Goal: Information Seeking & Learning: Learn about a topic

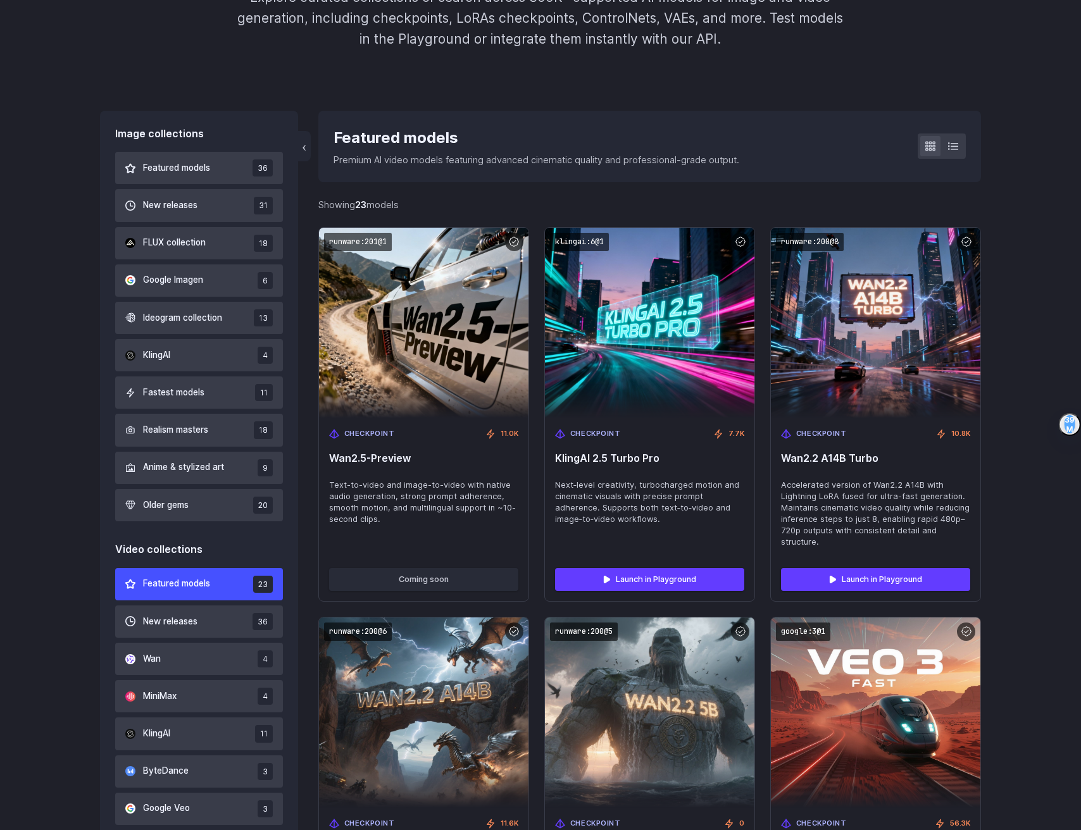
scroll to position [269, 0]
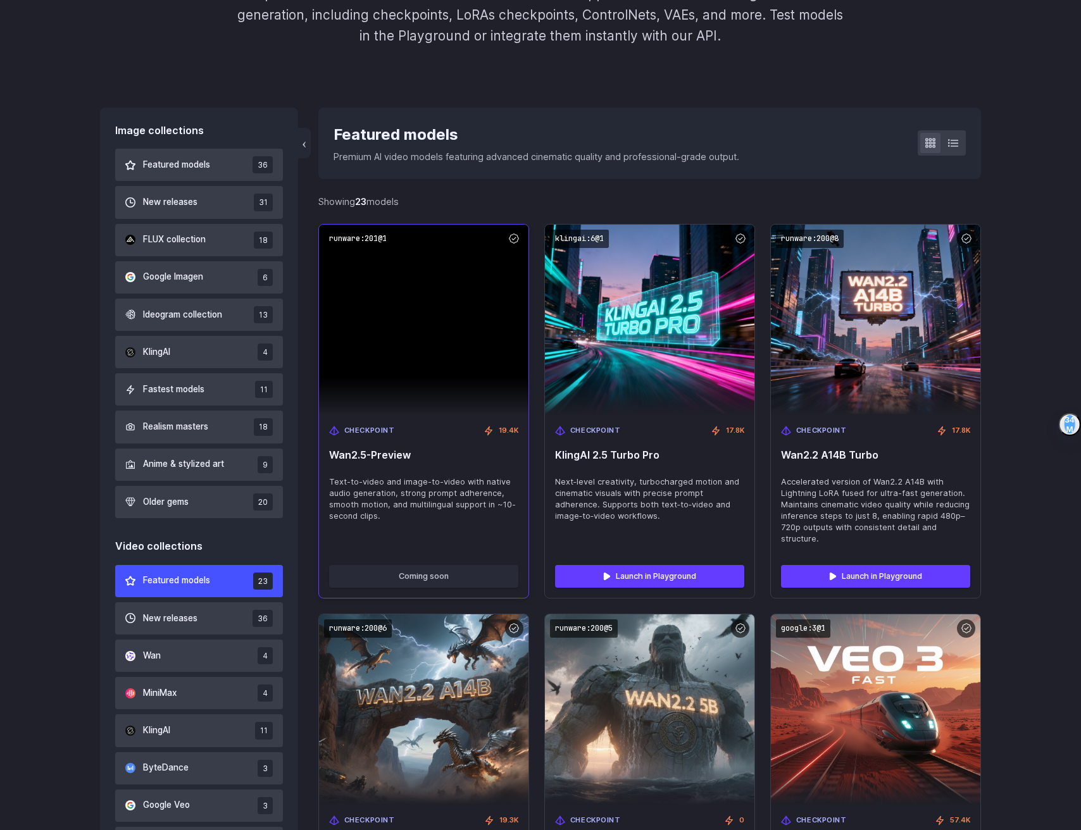
click at [479, 356] on img at bounding box center [424, 320] width 210 height 191
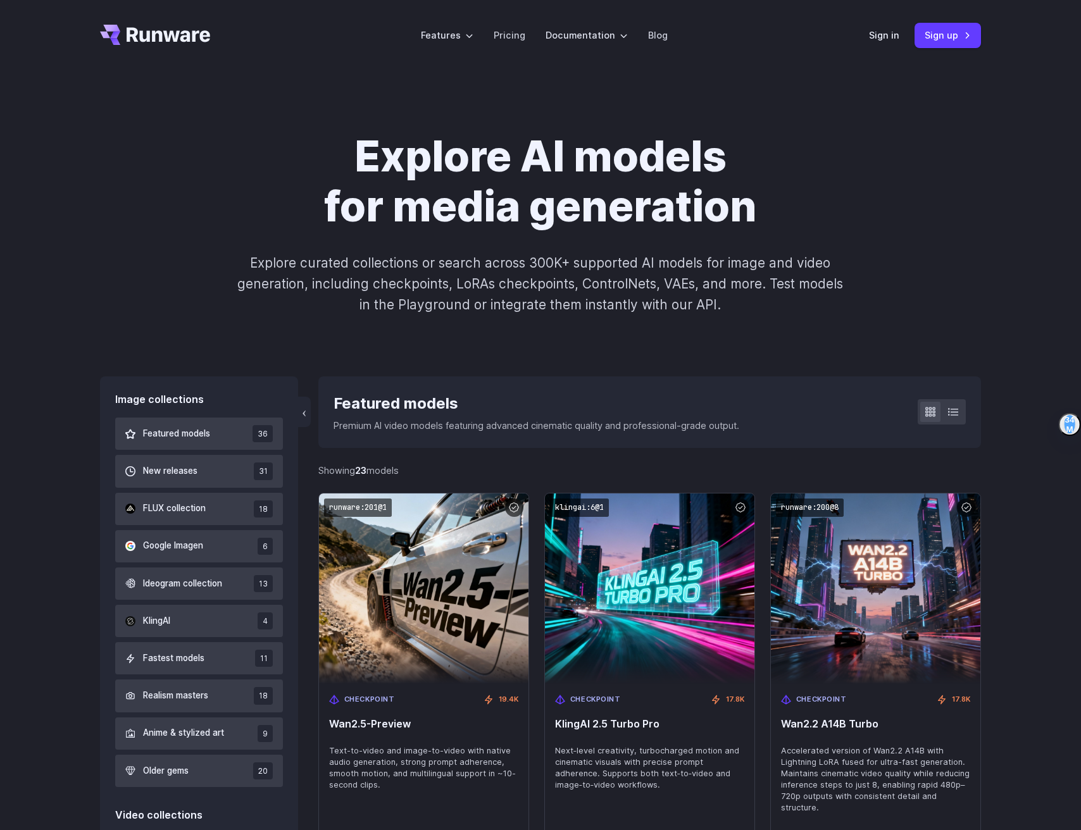
drag, startPoint x: 633, startPoint y: 698, endPoint x: 766, endPoint y: 289, distance: 430.1
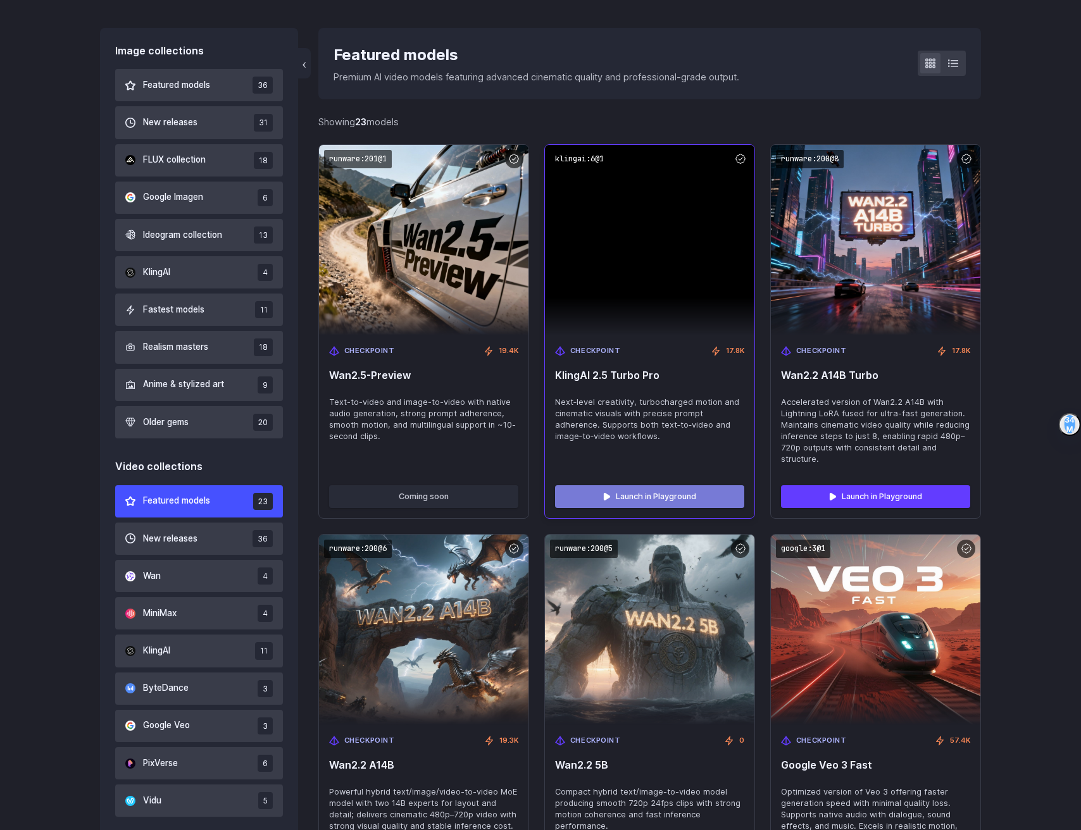
scroll to position [350, 0]
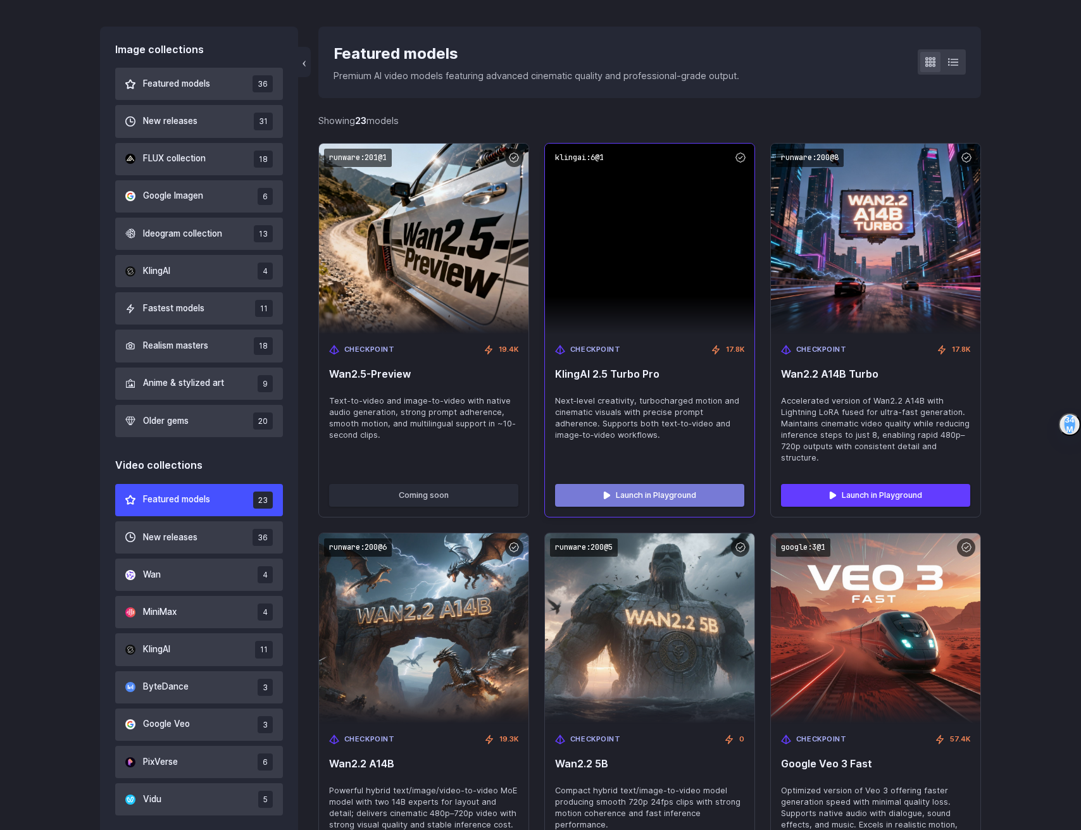
click at [663, 504] on link "Launch in Playground" at bounding box center [649, 495] width 189 height 23
